Goal: Task Accomplishment & Management: Complete application form

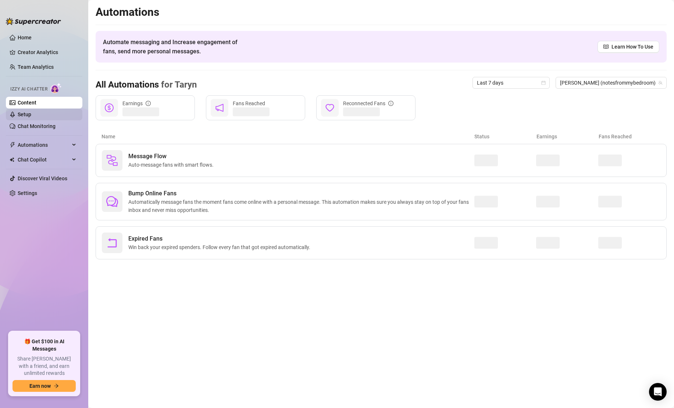
click at [31, 112] on link "Setup" at bounding box center [25, 114] width 14 height 6
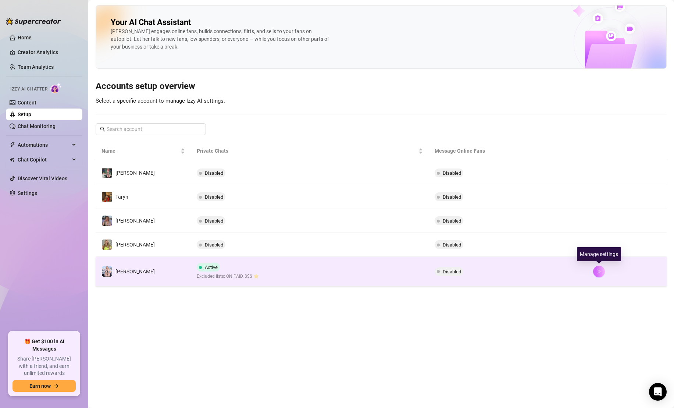
click at [599, 271] on icon "right" at bounding box center [599, 271] width 3 height 4
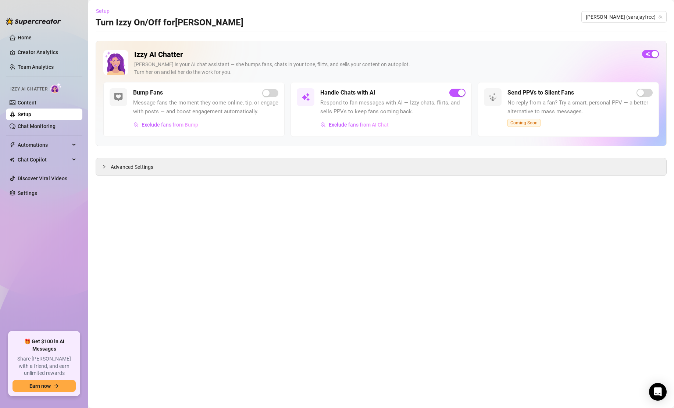
click at [103, 12] on span "Setup" at bounding box center [103, 11] width 14 height 6
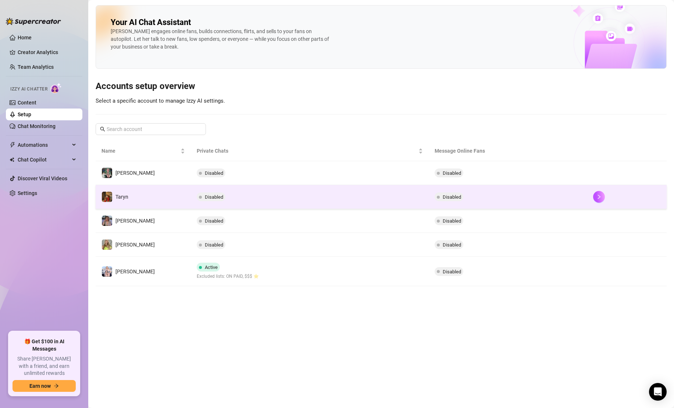
click at [184, 201] on td "Taryn" at bounding box center [143, 197] width 95 height 24
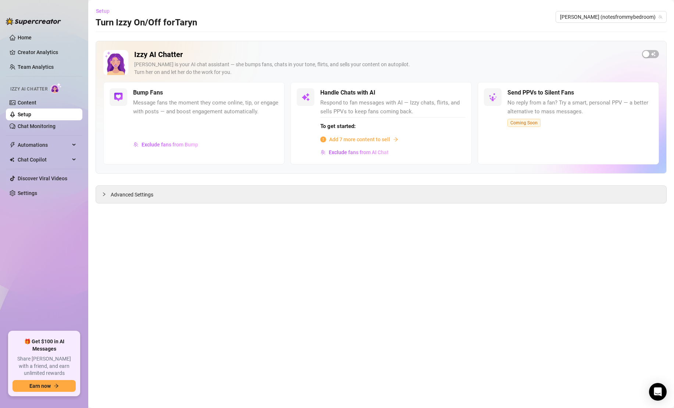
click at [107, 12] on span "Setup" at bounding box center [103, 11] width 14 height 6
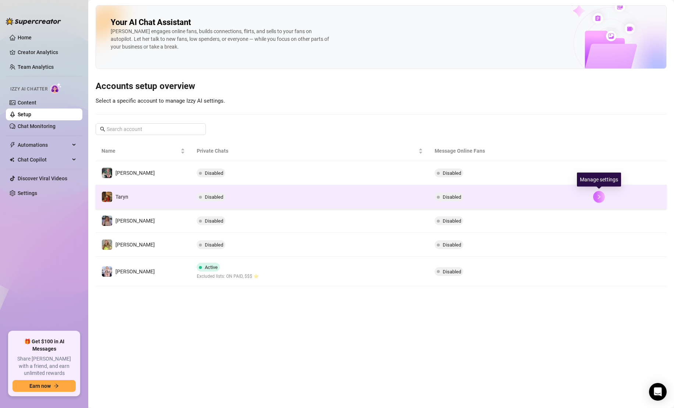
click at [599, 196] on icon "right" at bounding box center [599, 196] width 3 height 4
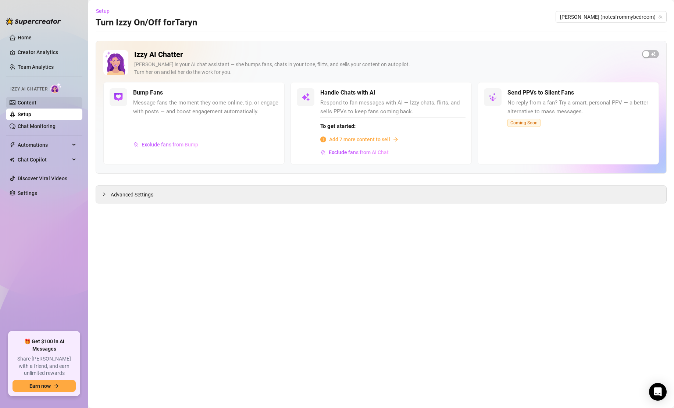
click at [34, 105] on link "Content" at bounding box center [27, 103] width 19 height 6
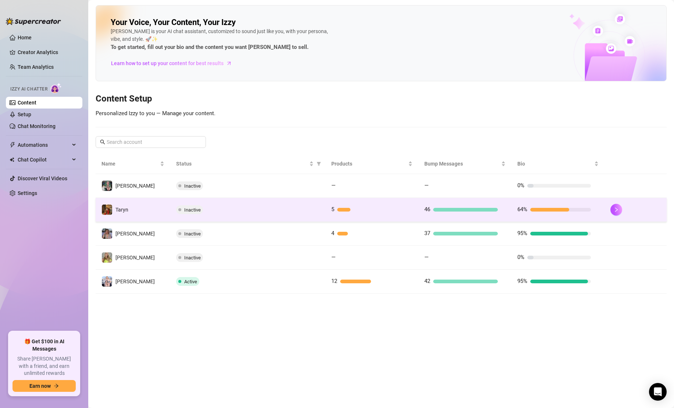
click at [262, 212] on div "Inactive" at bounding box center [247, 209] width 143 height 9
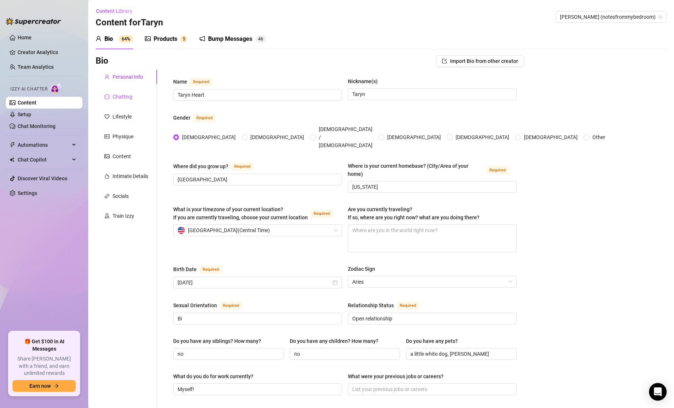
click at [125, 96] on div "Chatting" at bounding box center [122, 97] width 20 height 8
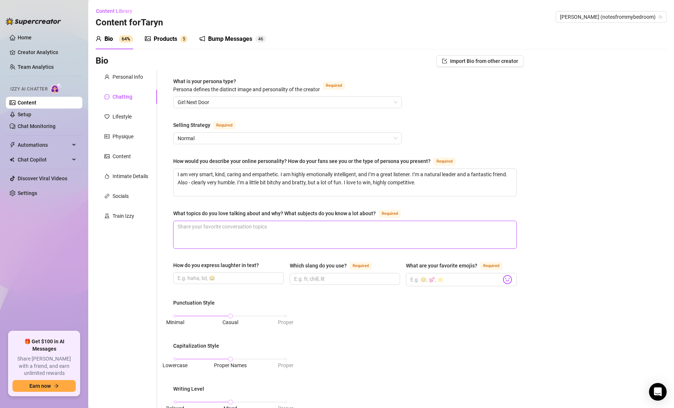
click at [183, 224] on textarea "What topics do you love talking about and why? What subjects do you know a lot …" at bounding box center [344, 234] width 343 height 27
paste textarea "Honestly, I love listening and giving advice more than I do talking. A great le…"
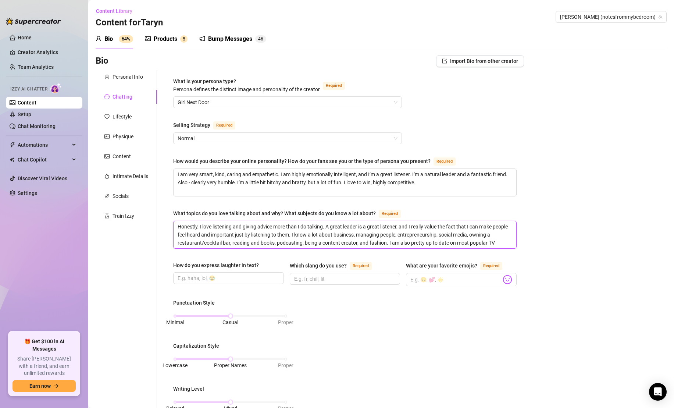
type textarea "Honestly, I love listening and giving advice more than I do talking. A great le…"
click at [253, 275] on input "How do you express laughter in text?" at bounding box center [228, 278] width 100 height 8
paste input "Haha ; [PERSON_NAME] ; 🤣 ; lol ; lolol ; hehe (if I’m being cutesy)"
type input "Haha ; [PERSON_NAME] ; 🤣 ; lol ; lolol ; hehe (if I’m being cutesy)"
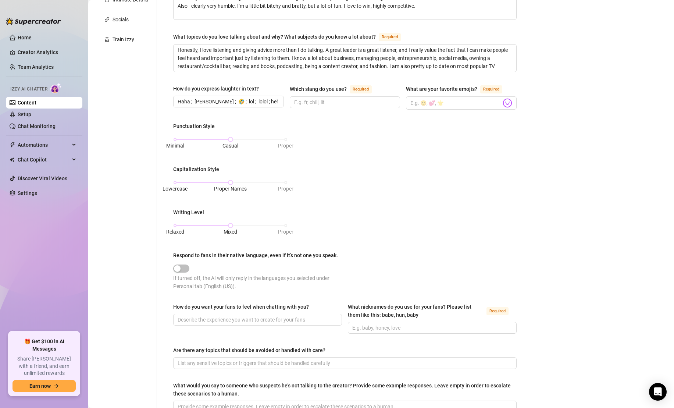
scroll to position [183, 0]
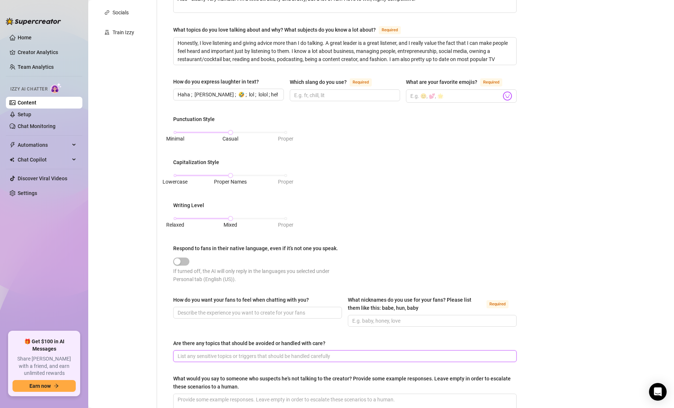
click at [342, 355] on input "Are there any topics that should be avoided or handled with care?" at bounding box center [344, 356] width 333 height 8
paste input "I do not talk about race play, incest, anything involving blood, vomit, scat, n…"
type input "I do not talk about race play, incest, anything involving blood, vomit, scat, n…"
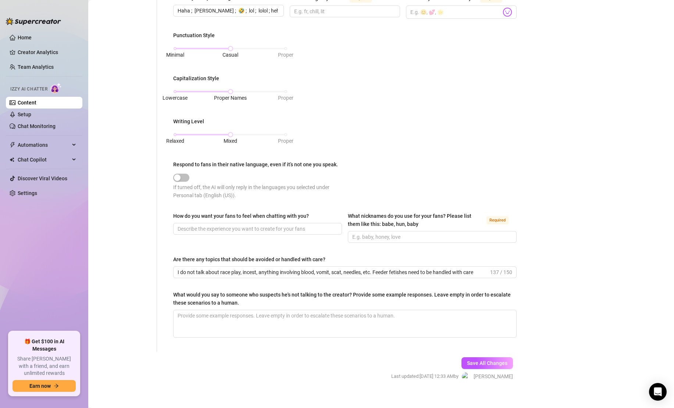
scroll to position [269, 0]
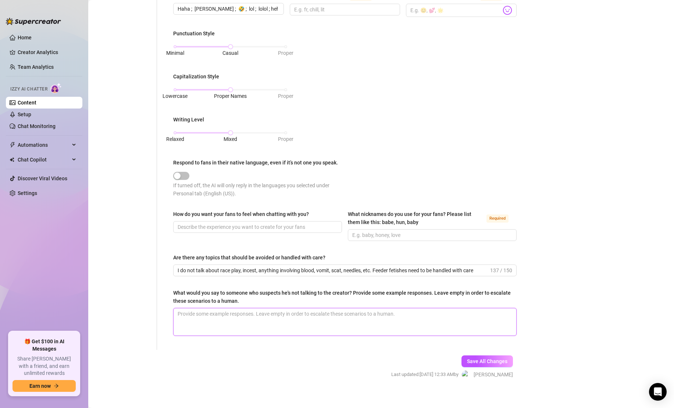
click at [405, 315] on textarea "What would you say to someone who suspects he's not talking to the creator? Pro…" at bounding box center [344, 321] width 343 height 27
paste textarea "Haha I wish I could have someone else chatting for me. I tried that in the past…"
type textarea "Haha I wish I could have someone else chatting for me. I tried that in the past…"
drag, startPoint x: 305, startPoint y: 312, endPoint x: 399, endPoint y: 313, distance: 94.1
click at [399, 313] on textarea "Haha I wish I could have someone else chatting for me. I tried that in the past…" at bounding box center [344, 321] width 343 height 27
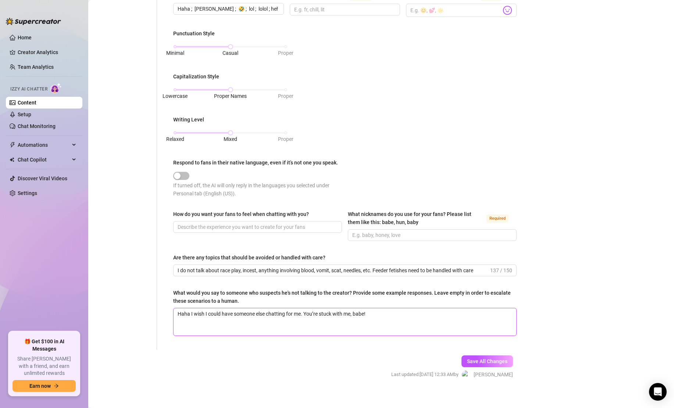
type textarea "Haha I wish I could have someone else chatting for me. You’re stuck with me, ba…"
click at [496, 355] on button "Save All Changes" at bounding box center [486, 361] width 51 height 12
type input "I do not talk about race play, incest, anything involving blood, vomit, scat, n…"
type textarea "Haha I wish I could have someone else chatting for me. You’re stuck with me, ba…"
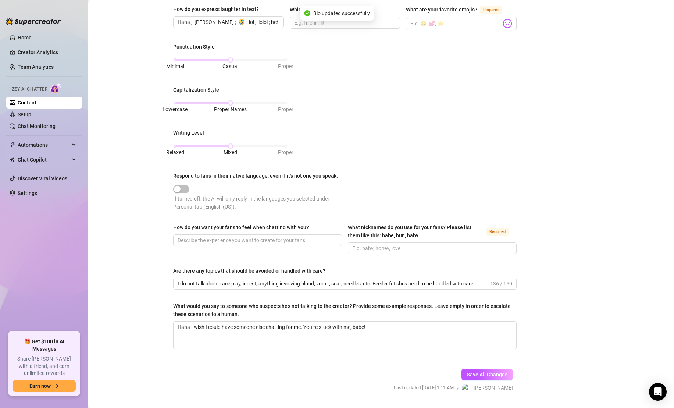
scroll to position [0, 0]
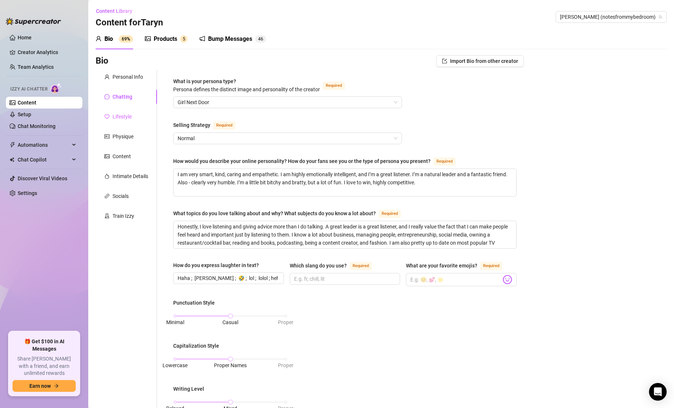
click at [138, 117] on div "Lifestyle" at bounding box center [126, 117] width 61 height 14
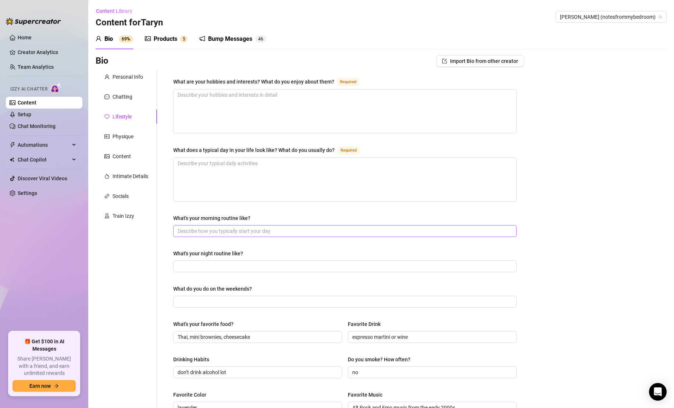
click at [244, 234] on span at bounding box center [344, 231] width 343 height 12
click at [248, 229] on input "What's your morning routine like?" at bounding box center [344, 231] width 333 height 8
paste input "Normally during the day I walk my dog, then go on a longer walk, I’ll typically…"
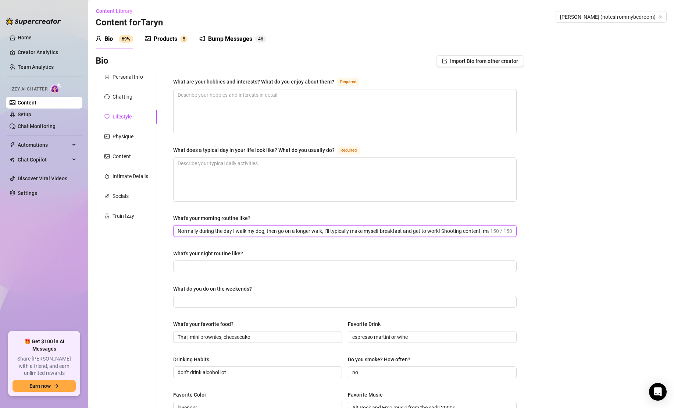
scroll to position [0, 31]
type input "Normally during the day I walk my dog, then go on a longer walk, I’ll typically…"
click at [277, 231] on input "Normally during the day I walk my dog, then go on a longer walk, I’ll typically…" at bounding box center [333, 231] width 311 height 8
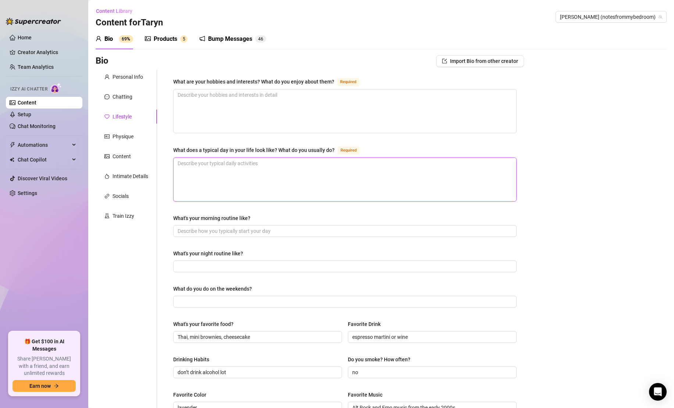
click at [298, 177] on textarea "What does a typical day in your life look like? What do you usually do? Required" at bounding box center [344, 179] width 343 height 43
paste textarea "Normally during the day I walk my dog, then go on a longer walk, I’ll typically…"
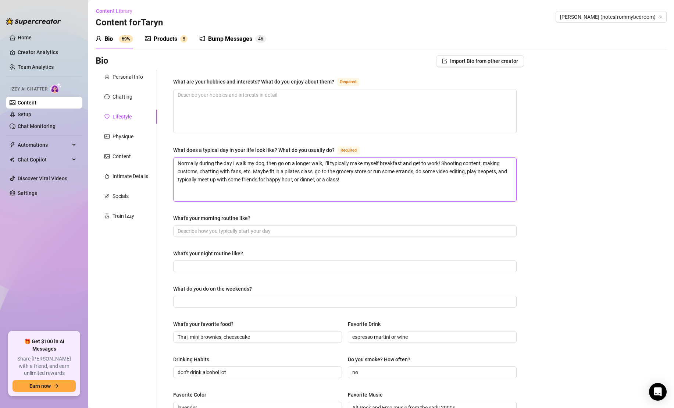
type textarea "Normally during the day I walk my dog, then go on a longer walk, I’ll typically…"
click at [266, 231] on input "What's your morning routine like?" at bounding box center [344, 231] width 333 height 8
paste input "Normally I wake up, check my socials and all my messages while I’m cuddling my …"
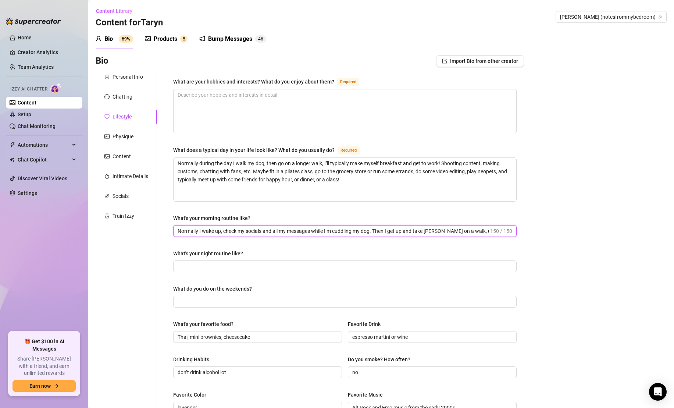
scroll to position [0, 36]
type input "Normally I wake up, check my socials and all my messages while I’m cuddling my …"
click at [253, 269] on span at bounding box center [344, 266] width 343 height 12
click at [259, 262] on input "What's your night routine like?" at bounding box center [344, 266] width 333 height 8
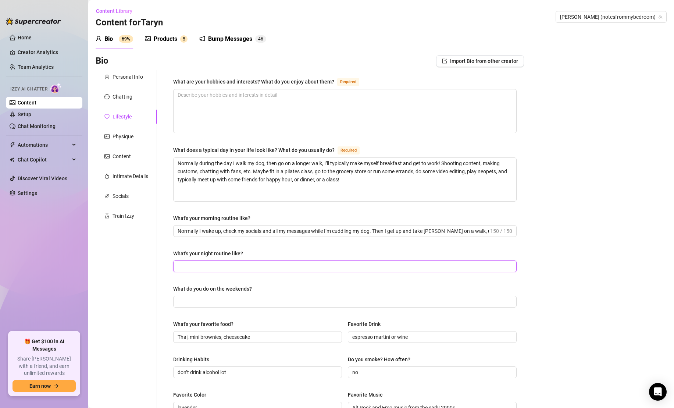
click at [241, 266] on input "What's your night routine like?" at bounding box center [344, 266] width 333 height 8
paste input "I don’t have a night time routine per-say. I either go out to dinner or cook at…"
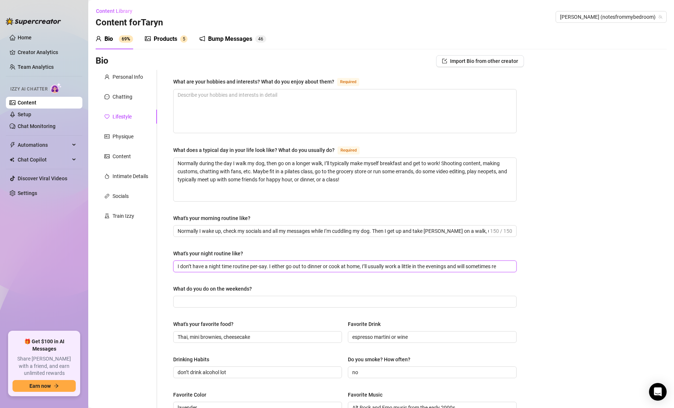
scroll to position [0, 11]
click at [256, 267] on input "I don’t have a night time routine per-say. I either go out to dinner or cook at…" at bounding box center [333, 266] width 311 height 8
type input "I don’t have a night time routine per se. I either go out to dinner or cook at …"
click at [565, 148] on div "Bio Import Bio from other creator Personal Info Chatting Lifestyle Physique Con…" at bounding box center [381, 331] width 571 height 552
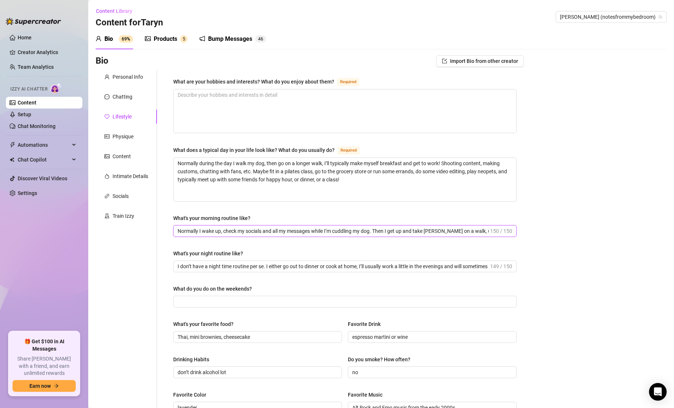
scroll to position [0, 36]
drag, startPoint x: 453, startPoint y: 231, endPoint x: 583, endPoint y: 216, distance: 130.2
click at [583, 216] on div "Bio Import Bio from other creator Personal Info Chatting Lifestyle Physique Con…" at bounding box center [381, 331] width 571 height 552
click at [533, 231] on div "Bio Import Bio from other creator Personal Info Chatting Lifestyle Physique Con…" at bounding box center [381, 331] width 571 height 552
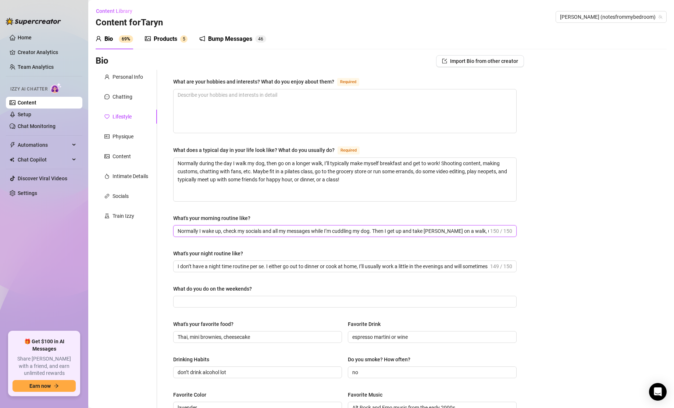
drag, startPoint x: 198, startPoint y: 231, endPoint x: 148, endPoint y: 229, distance: 50.0
click at [150, 229] on div "Personal Info Chatting Lifestyle Physique Content Intimate Details Socials Trai…" at bounding box center [310, 317] width 428 height 495
click at [262, 230] on input "I wake up, check my socials and all my messages while I’m cuddling my dog. Then…" at bounding box center [333, 231] width 311 height 8
click at [292, 230] on input "I wake up, check my socials and messages while I’m cuddling my dog. Then I get …" at bounding box center [333, 231] width 311 height 8
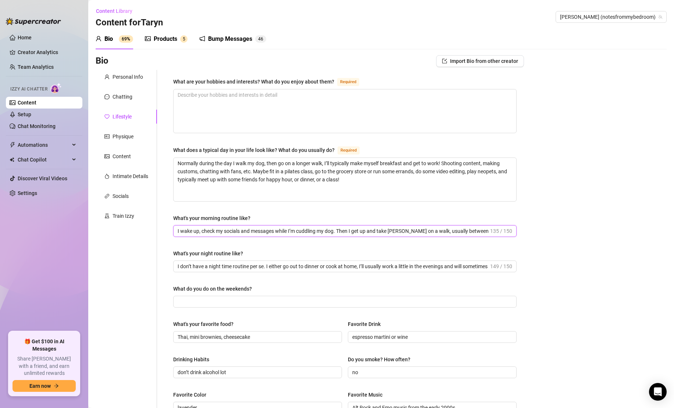
click at [292, 230] on input "I wake up, check my socials and messages while I’m cuddling my dog. Then I get …" at bounding box center [333, 231] width 311 height 8
drag, startPoint x: 465, startPoint y: 232, endPoint x: 526, endPoint y: 222, distance: 61.9
click at [526, 223] on div "Bio Import Bio from other creator Personal Info Chatting Lifestyle Physique Con…" at bounding box center [381, 331] width 571 height 552
click at [485, 230] on input "I wake up, check my socials and messages while cuddling my dog. Then I get up a…" at bounding box center [333, 231] width 311 height 8
paste input "Sometimes he cuts"
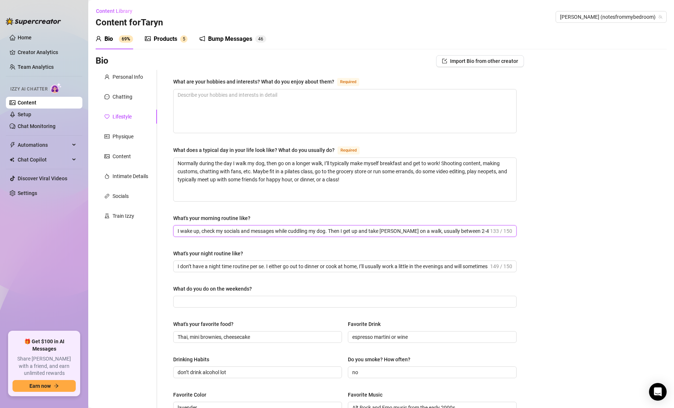
scroll to position [0, 40]
drag, startPoint x: 470, startPoint y: 233, endPoint x: 527, endPoint y: 221, distance: 59.0
click at [532, 226] on div "Bio Import Bio from other creator Personal Info Chatting Lifestyle Physique Con…" at bounding box center [381, 331] width 571 height 552
drag, startPoint x: 451, startPoint y: 233, endPoint x: 127, endPoint y: 227, distance: 323.8
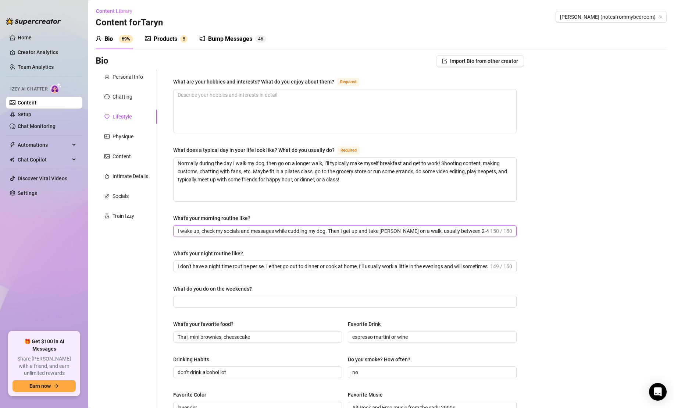
click at [127, 227] on div "Personal Info Chatting Lifestyle Physique Content Intimate Details Socials Trai…" at bounding box center [310, 317] width 428 height 495
drag, startPoint x: 447, startPoint y: 229, endPoint x: 540, endPoint y: 234, distance: 93.1
click at [523, 231] on div "What are your hobbies and interests? What do you enjoy about them? Required Wha…" at bounding box center [345, 317] width 358 height 495
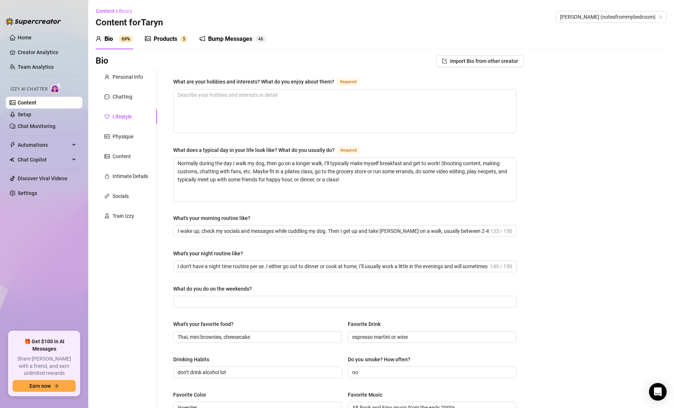
click at [487, 236] on div "What are your hobbies and interests? What do you enjoy about them? Required Wha…" at bounding box center [344, 317] width 343 height 481
click at [487, 229] on input "I wake up, check my socials and messages while cuddling my dog. Then I get up a…" at bounding box center [333, 231] width 311 height 8
type input "I wake up, check my socials and messages while cuddling my dog. Then I get up a…"
click at [571, 248] on div "Bio Import Bio from other creator Personal Info Chatting Lifestyle Physique Con…" at bounding box center [381, 331] width 571 height 552
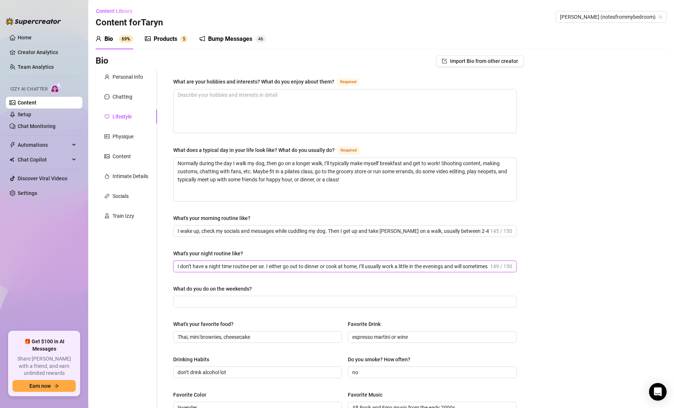
scroll to position [0, 9]
drag, startPoint x: 462, startPoint y: 265, endPoint x: 548, endPoint y: 255, distance: 86.6
click at [548, 255] on div "Bio Import Bio from other creator Personal Info Chatting Lifestyle Physique Con…" at bounding box center [381, 331] width 571 height 552
drag, startPoint x: 438, startPoint y: 264, endPoint x: 565, endPoint y: 272, distance: 126.7
click at [565, 272] on div "Bio Import Bio from other creator Personal Info Chatting Lifestyle Physique Con…" at bounding box center [381, 331] width 571 height 552
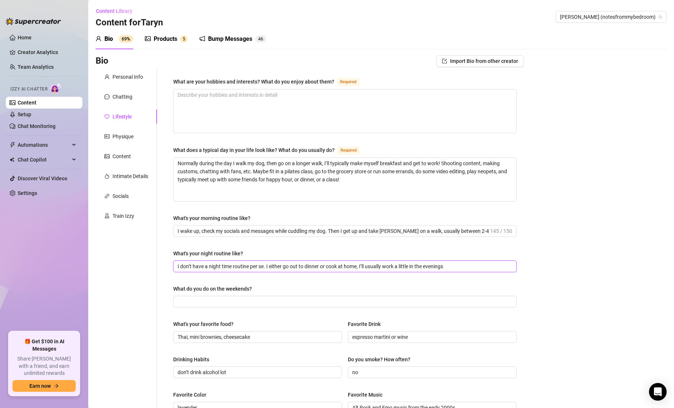
scroll to position [0, 0]
click at [460, 268] on input "I don’t have a night time routine per se. I either go out to dinner or cook at …" at bounding box center [344, 266] width 333 height 8
type input "I don’t have a night time routine per se. I either go out to dinner or cook at …"
click at [571, 216] on div "Bio Import Bio from other creator Personal Info Chatting Lifestyle Physique Con…" at bounding box center [381, 331] width 571 height 552
click at [418, 114] on textarea "What are your hobbies and interests? What do you enjoy about them? Required" at bounding box center [344, 110] width 343 height 43
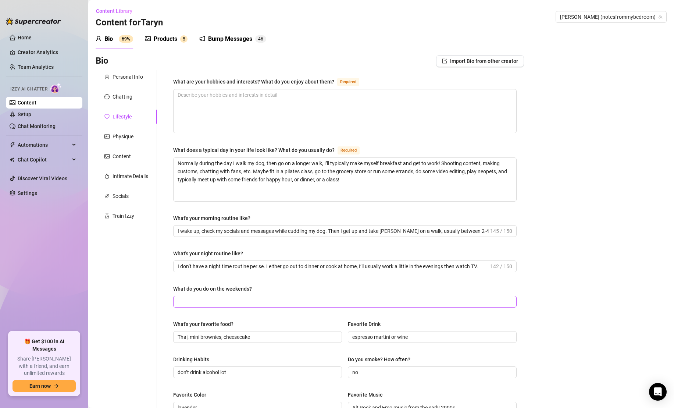
scroll to position [128, 0]
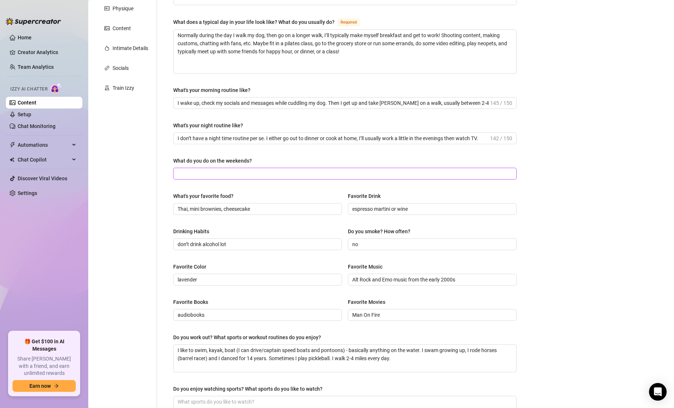
click at [330, 171] on input "What do you do on the weekends?" at bounding box center [344, 173] width 333 height 8
click at [229, 172] on input "What do you do on the weekends?" at bounding box center [344, 173] width 333 height 8
paste input "My weekends really vary. I love going out on boats with friends, exploring fun …"
drag, startPoint x: 236, startPoint y: 173, endPoint x: 147, endPoint y: 164, distance: 89.0
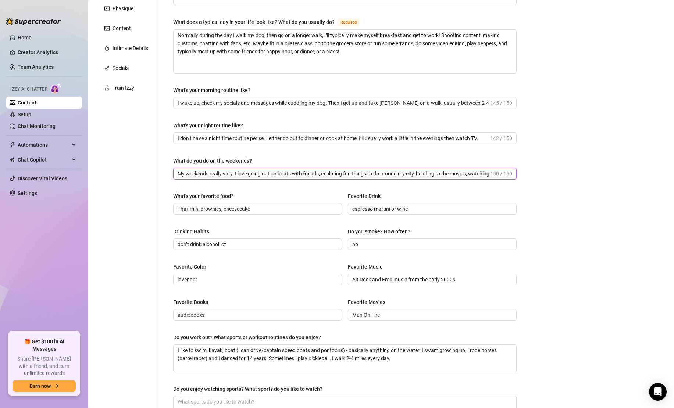
click at [150, 166] on div "Personal Info Chatting Lifestyle Physique Content Intimate Details Socials Trai…" at bounding box center [310, 189] width 428 height 495
click at [467, 173] on input "I love going out on boats with friends, exploring fun things to do around my ci…" at bounding box center [344, 173] width 333 height 8
click at [467, 171] on input "I love going out on boats with friends, exploring fun things to do around my ci…" at bounding box center [333, 173] width 311 height 8
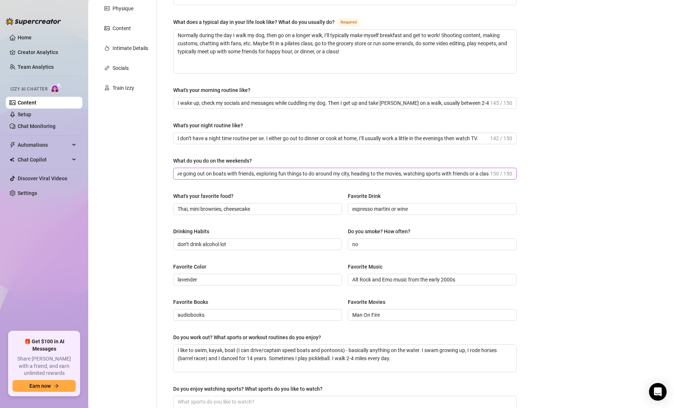
scroll to position [0, 9]
click at [487, 171] on input "I love going out on boats with friends, exploring fun things to do around my ci…" at bounding box center [333, 173] width 311 height 8
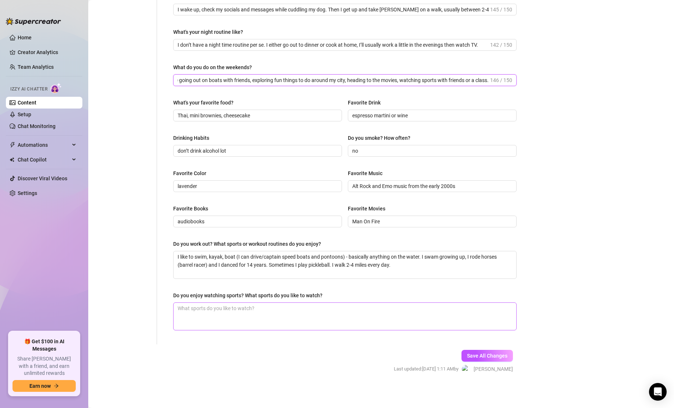
type input "I love going out on boats with friends, exploring fun things to do around my ci…"
click at [344, 311] on textarea "Do you enjoy watching sports? What sports do you like to watch?" at bounding box center [344, 315] width 343 height 27
click at [442, 313] on textarea "Do you enjoy watching sports? What sports do you like to watch?" at bounding box center [344, 315] width 343 height 27
paste textarea "Not particularly, but I love going to sporting events and socializing with my f…"
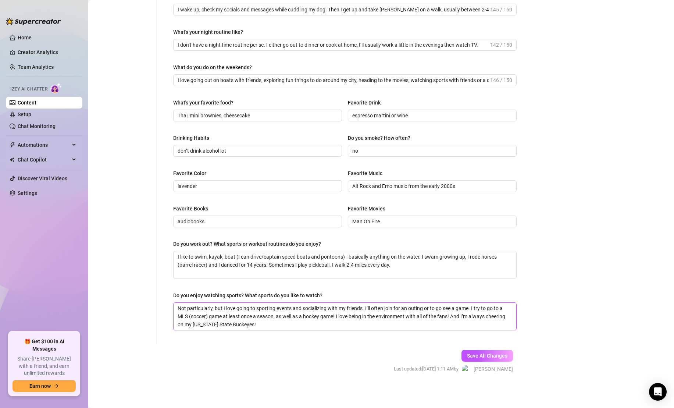
type textarea "Not particularly, but I love going to sporting events and socializing with my f…"
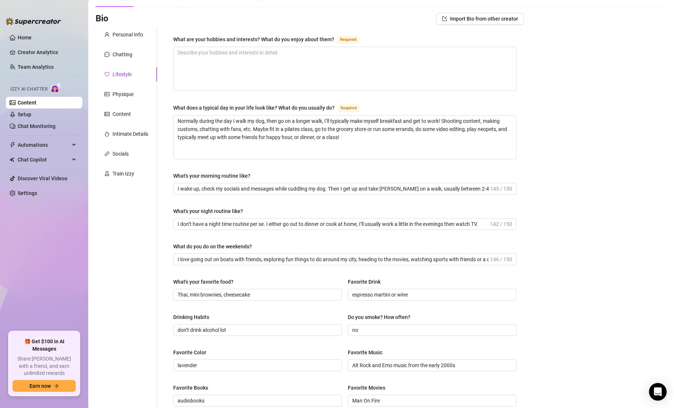
scroll to position [40, 0]
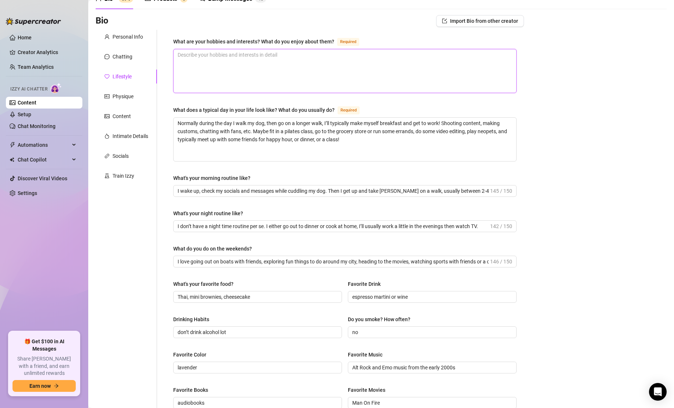
click at [438, 58] on textarea "What are your hobbies and interests? What do you enjoy about them? Required" at bounding box center [344, 70] width 343 height 43
click at [348, 68] on textarea "What are your hobbies and interests? What do you enjoy about them? Required" at bounding box center [344, 70] width 343 height 43
paste textarea "Hanging out with my friends. We like to do trivia, we’re in a book and wine clu…"
type textarea "Hanging out with my friends. We like to do trivia, we’re in a book and wine clu…"
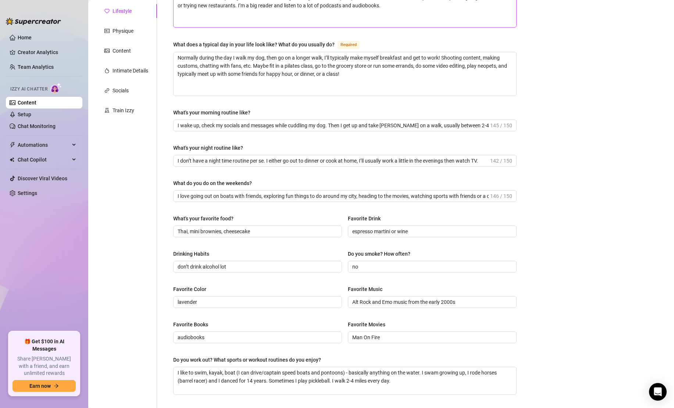
scroll to position [221, 0]
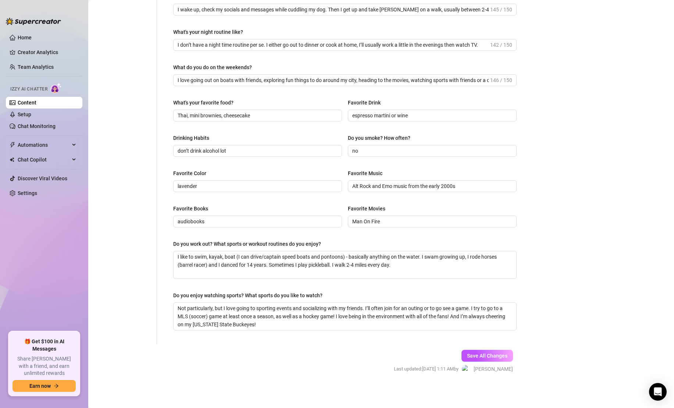
type textarea "Hanging out with my friends. We like to do trivia, we’re in a book and wine clu…"
click at [475, 356] on span "Save All Changes" at bounding box center [487, 355] width 40 height 6
type input "I wake up, check my socials and messages while cuddling my dog. Then I get up a…"
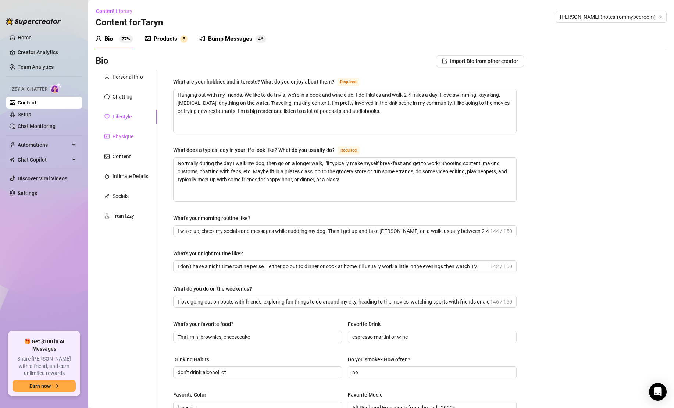
click at [127, 142] on div "Physique" at bounding box center [126, 136] width 61 height 14
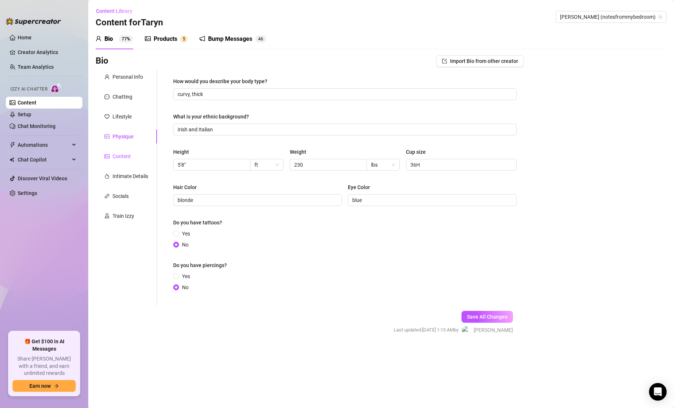
click at [129, 156] on div "Content" at bounding box center [121, 156] width 18 height 8
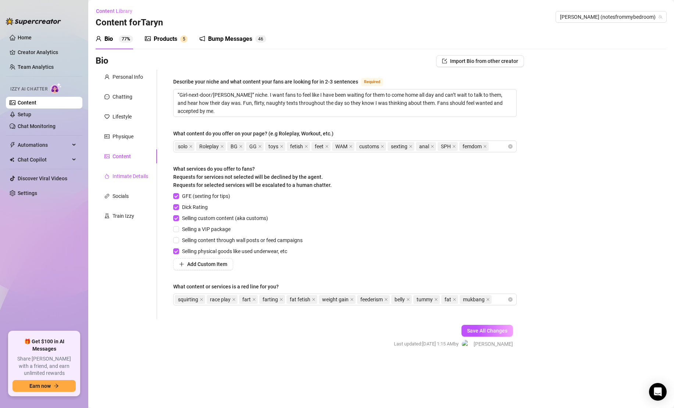
click at [126, 179] on div "Intimate Details" at bounding box center [130, 176] width 36 height 8
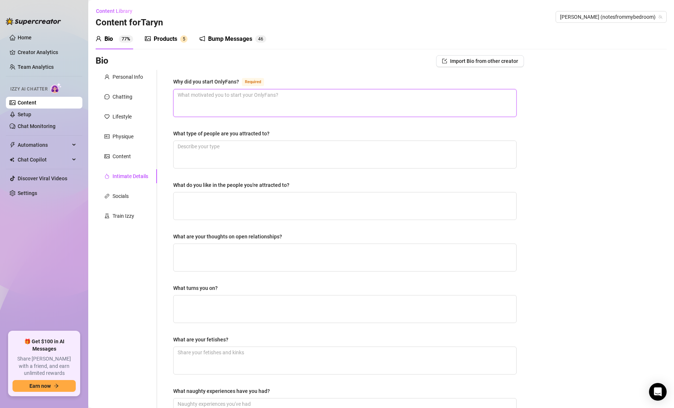
click at [337, 114] on textarea "Why did you start OnlyFans? Required" at bounding box center [344, 102] width 343 height 27
paste textarea "I kind of started it as a joke after I wasn’t involved in my restaurant and coc…"
type textarea "I kind of started it as a joke after I wasn’t involved in my restaurant and coc…"
click at [318, 147] on textarea "What type of people are you attracted to?" at bounding box center [344, 154] width 343 height 27
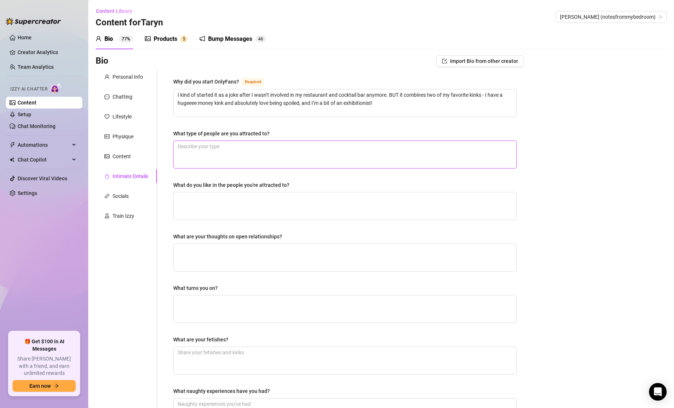
paste textarea "I’m mostly attracted to men, but I think women are so beautiful."
type textarea "I’m mostly attracted to men, but I think women are so beautiful."
click at [289, 204] on textarea "What do you like in the people you're attracted to?" at bounding box center [344, 205] width 343 height 27
click at [277, 202] on textarea "What do you like in the people you're attracted to?" at bounding box center [344, 205] width 343 height 27
paste textarea "I’m generally attracted to people who are kind, caring, generous, confident, ma…"
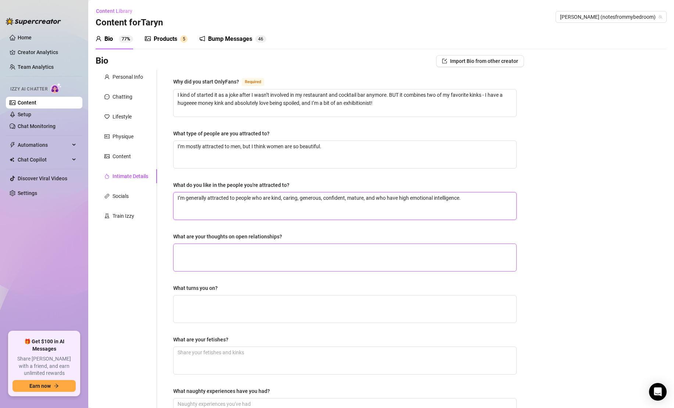
type textarea "I’m generally attracted to people who are kind, caring, generous, confident, ma…"
click at [253, 251] on textarea "What are your thoughts on open relationships?" at bounding box center [344, 257] width 343 height 27
click at [354, 267] on textarea "What are your thoughts on open relationships?" at bounding box center [344, 257] width 343 height 27
paste textarea "I’m in one! As long as there is trust and open communication, I believe they ca…"
type textarea "I’m in one! As long as there is trust and open communication, I believe they ca…"
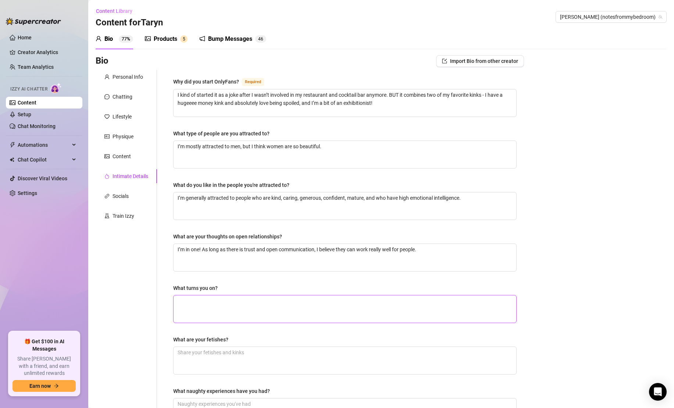
click at [332, 305] on textarea "What turns you on?" at bounding box center [344, 308] width 343 height 27
click at [242, 315] on textarea "What turns you on?" at bounding box center [344, 308] width 343 height 27
paste textarea "I consider myself to be pretty [DEMOGRAPHIC_DATA]. Once I’ve established connec…"
type textarea "I consider myself to be pretty [DEMOGRAPHIC_DATA]. Once I’ve established connec…"
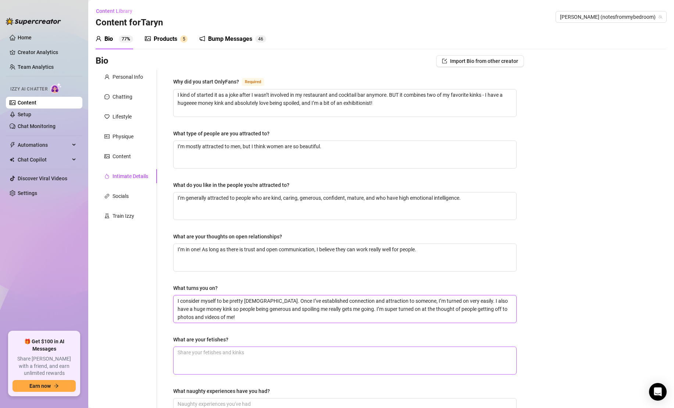
type textarea "I consider myself to be pretty [DEMOGRAPHIC_DATA]. Once I’ve established connec…"
click at [243, 354] on textarea "What are your fetishes?" at bounding box center [344, 360] width 343 height 27
click at [240, 353] on textarea "What are your fetishes?" at bounding box center [344, 360] width 343 height 27
paste textarea "I love exploring BDSM dynamics in established relationship. I’m switchy and bra…"
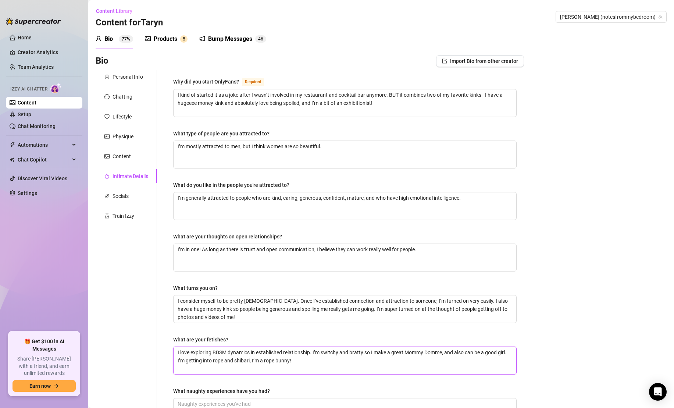
type textarea "I love exploring BDSM dynamics in established relationship. I’m switchy and bra…"
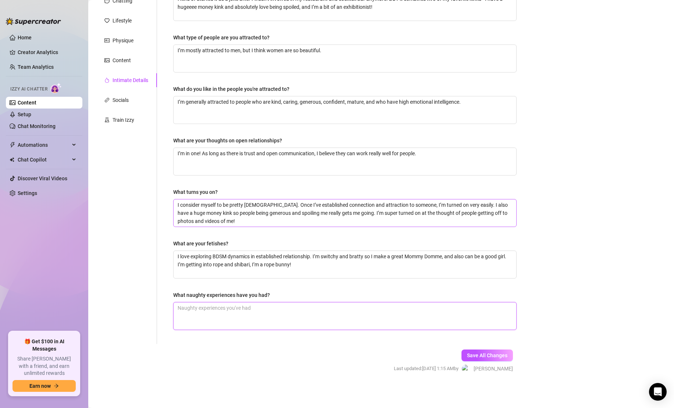
click at [283, 309] on textarea "What naughty experiences have you had?" at bounding box center [344, 315] width 343 height 27
paste textarea "I love going to BDSM sex parties, play parties, and events where I can show off…"
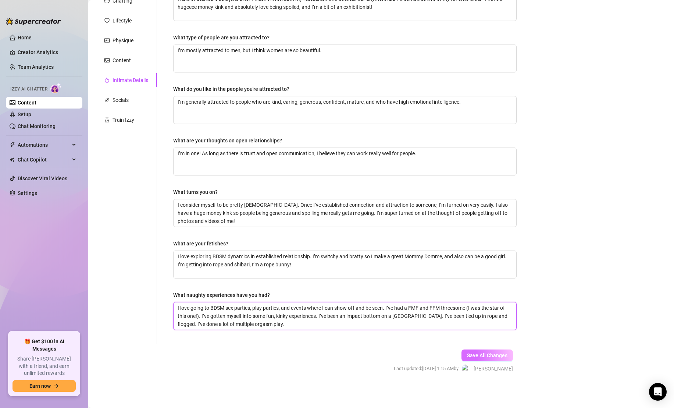
type textarea "I love going to BDSM sex parties, play parties, and events where I can show off…"
click at [489, 358] on button "Save All Changes" at bounding box center [486, 355] width 51 height 12
type textarea "I kind of started it as a joke after I wasn’t involved in my restaurant and coc…"
type textarea "I’m mostly attracted to men, but I think women are so beautiful."
type textarea "I’m in one! As long as there is trust and open communication, I believe they ca…"
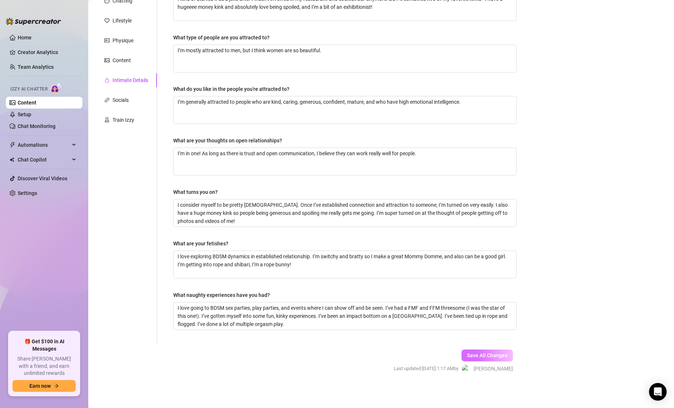
click at [477, 353] on span "Save All Changes" at bounding box center [487, 355] width 40 height 6
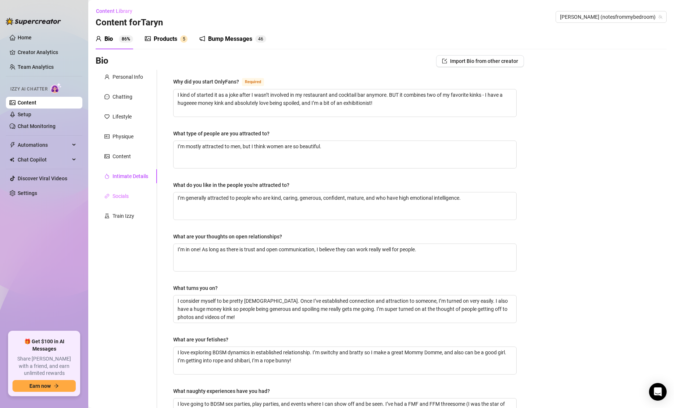
click at [129, 192] on div "Socials" at bounding box center [126, 196] width 61 height 14
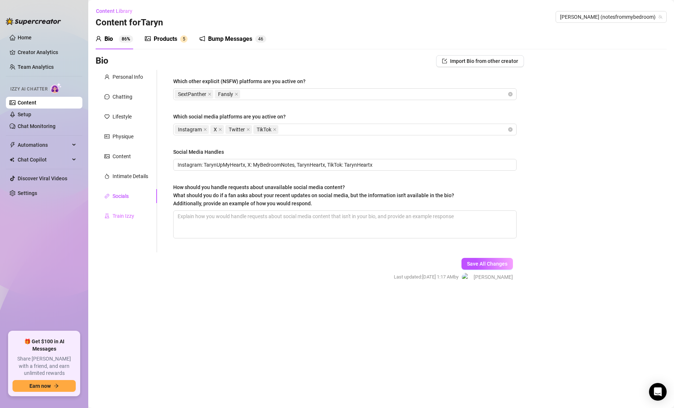
click at [126, 211] on div "Train Izzy" at bounding box center [126, 216] width 61 height 14
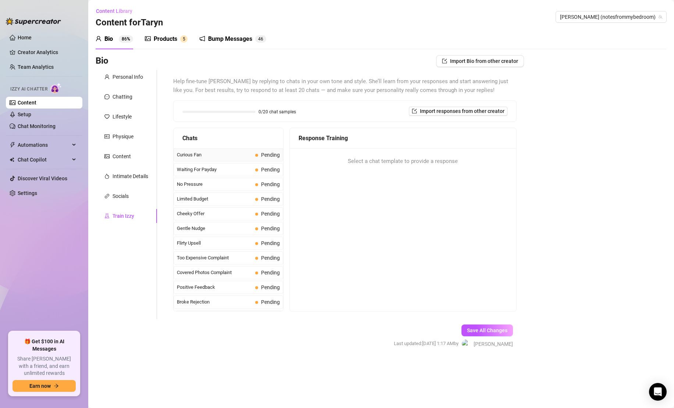
click at [233, 153] on span "Curious Fan" at bounding box center [214, 154] width 75 height 7
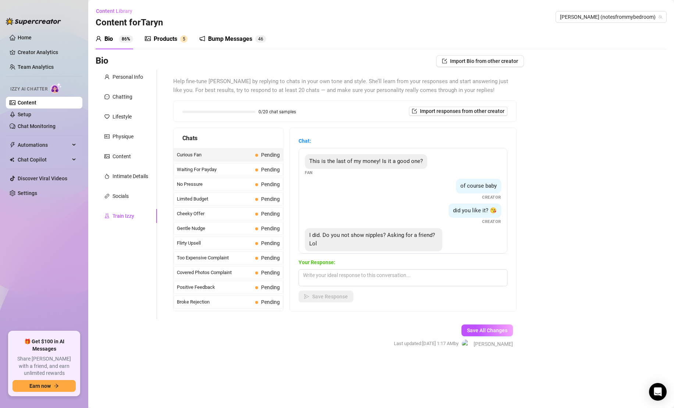
scroll to position [14, 0]
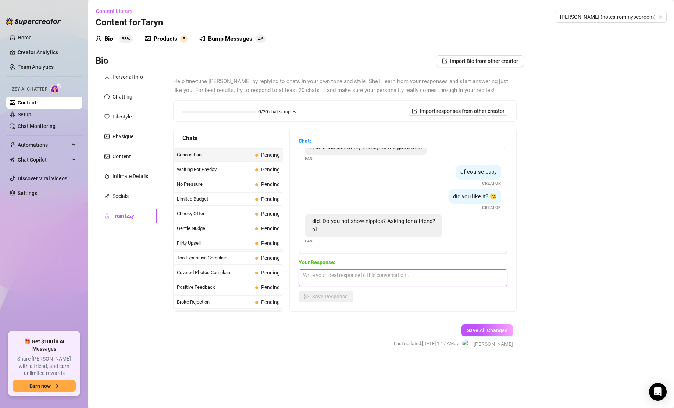
click at [372, 273] on textarea at bounding box center [402, 277] width 209 height 17
drag, startPoint x: 338, startPoint y: 274, endPoint x: 432, endPoint y: 282, distance: 93.6
click at [414, 281] on textarea "Of course I do! Now I know you like them, so" at bounding box center [402, 277] width 209 height 17
type textarea "Of course I do! My nipples weren't the focus here but doo you want a"
